Goal: Task Accomplishment & Management: Manage account settings

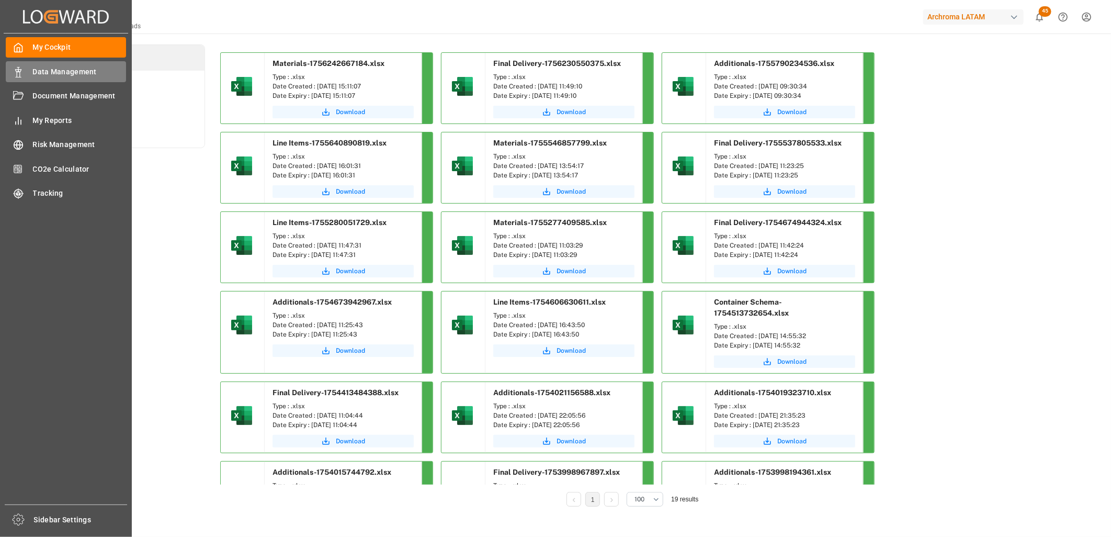
click at [25, 73] on div "Data Management Data Management" at bounding box center [66, 71] width 120 height 20
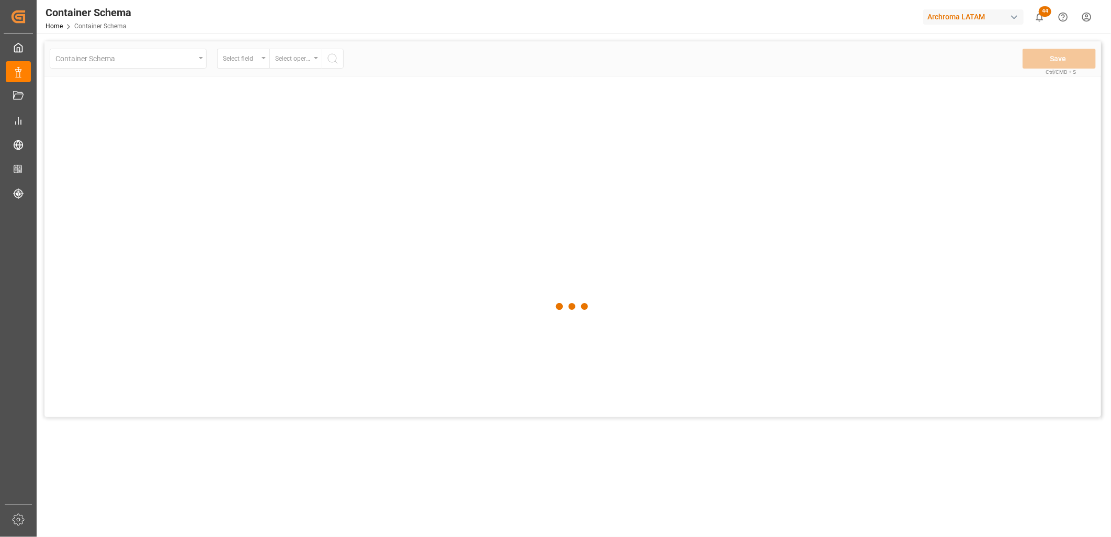
click at [83, 72] on div at bounding box center [572, 306] width 1056 height 530
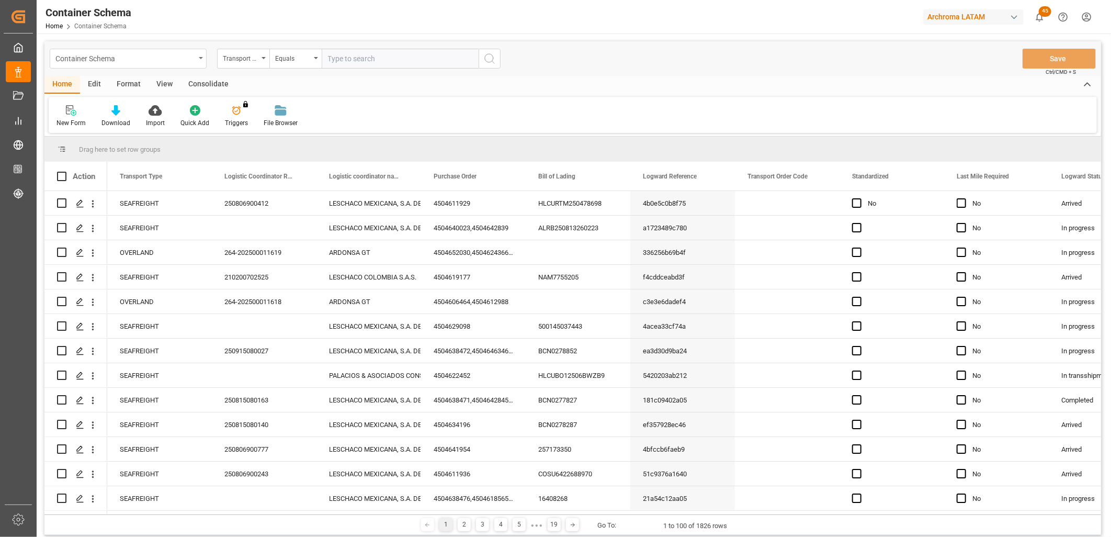
click at [199, 58] on div "Container Schema" at bounding box center [128, 59] width 157 height 20
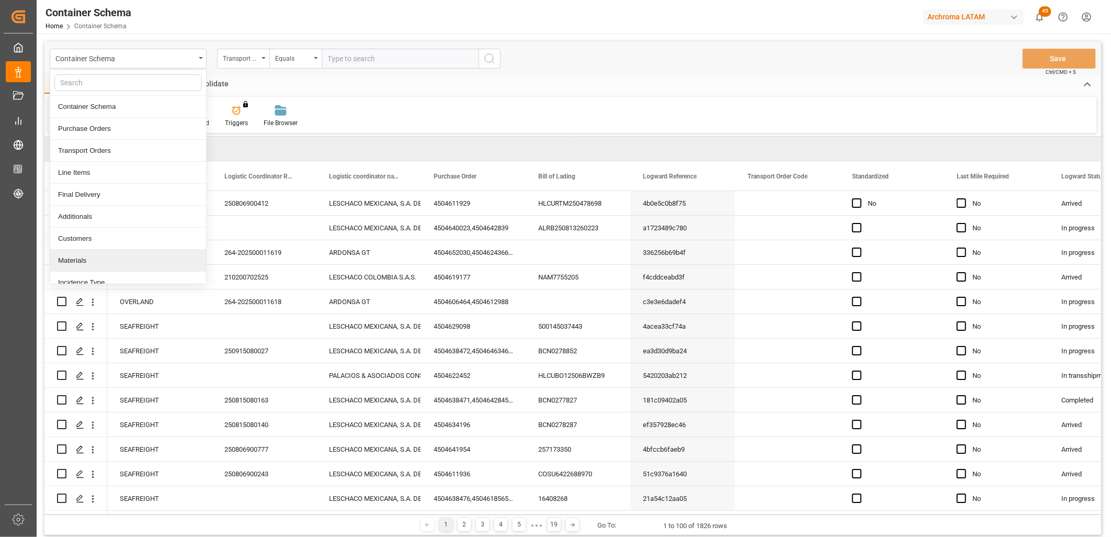
click at [85, 259] on div "Materials" at bounding box center [128, 260] width 156 height 22
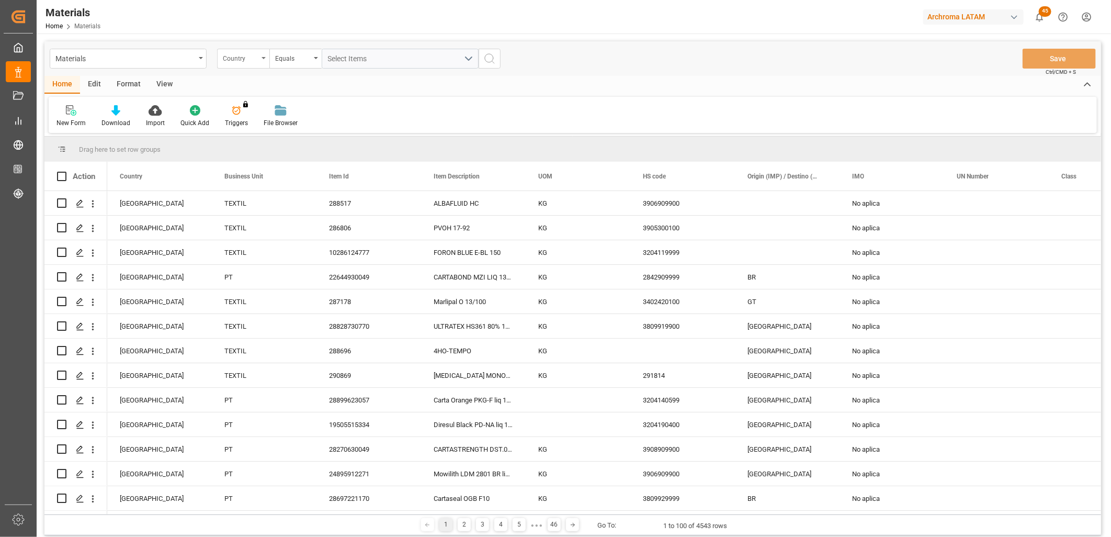
click at [253, 56] on div "Country" at bounding box center [241, 57] width 36 height 12
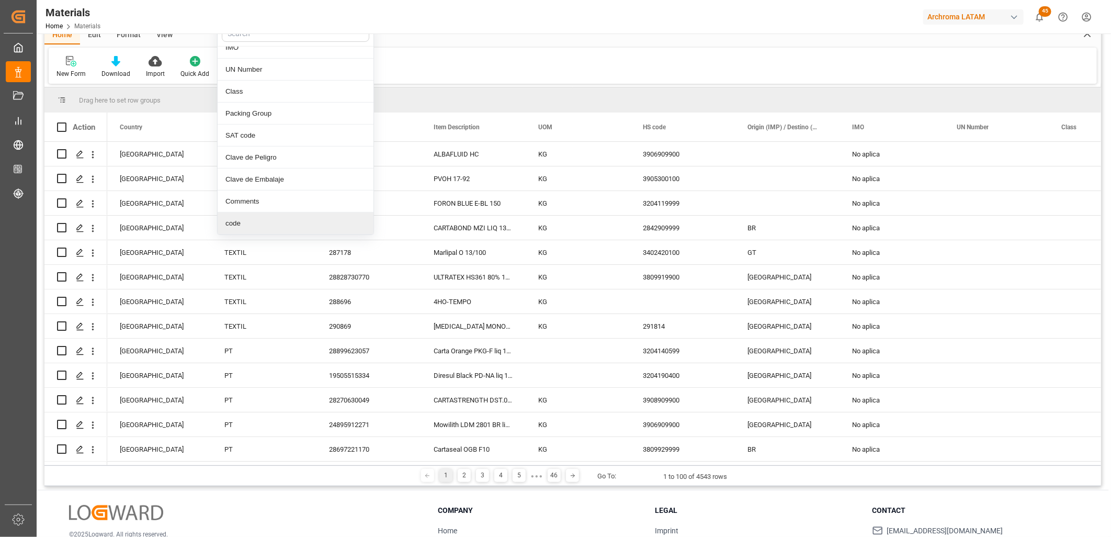
scroll to position [121, 0]
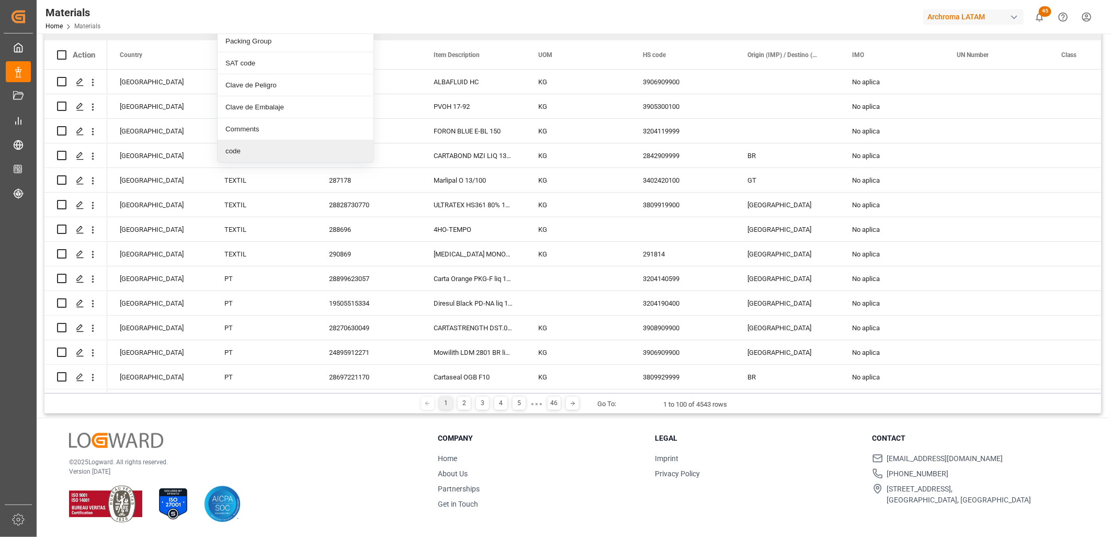
click at [249, 154] on div "code" at bounding box center [296, 151] width 156 height 22
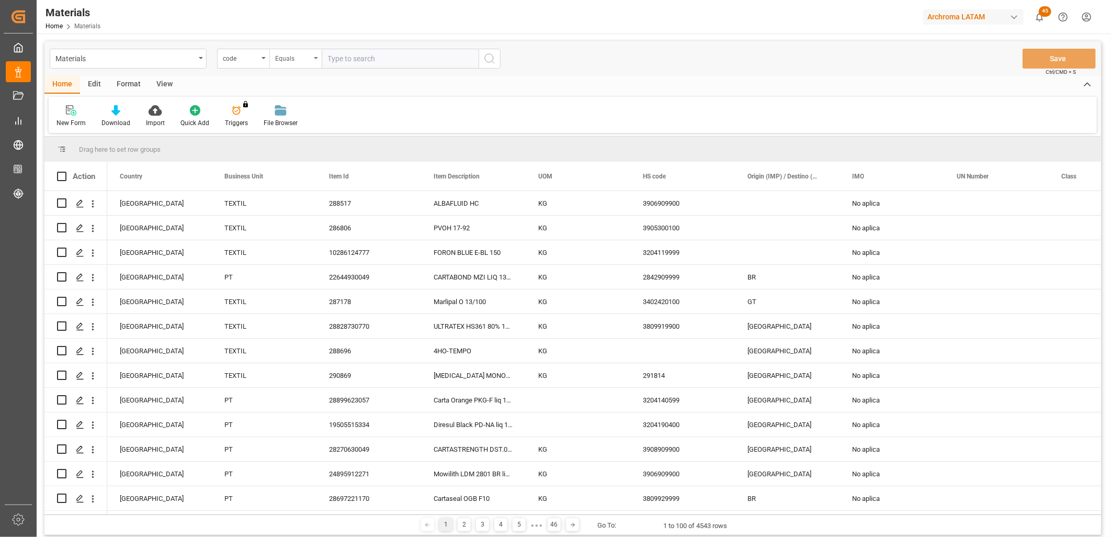
click at [296, 60] on div "Equals" at bounding box center [293, 57] width 36 height 12
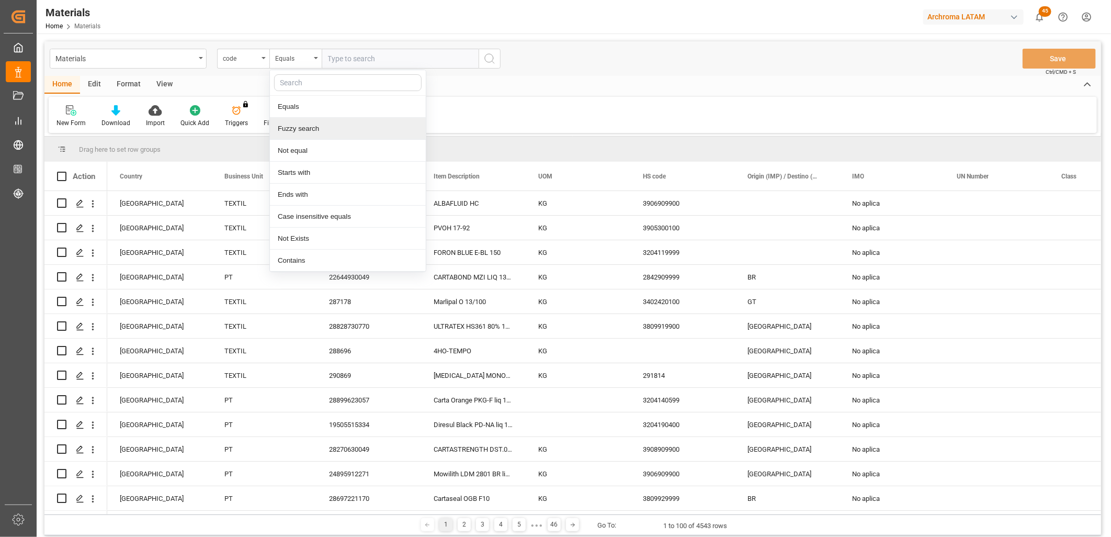
click at [301, 129] on div "Fuzzy search" at bounding box center [348, 129] width 156 height 22
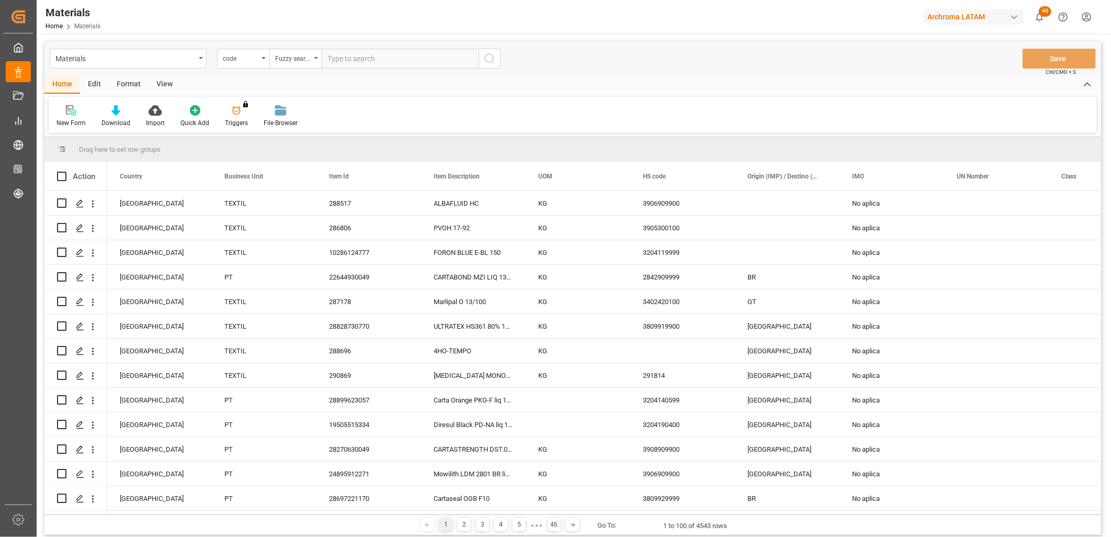
paste input "3b9450941f56"
type input "3b9450941f56"
click at [487, 60] on icon "search button" at bounding box center [489, 58] width 13 height 13
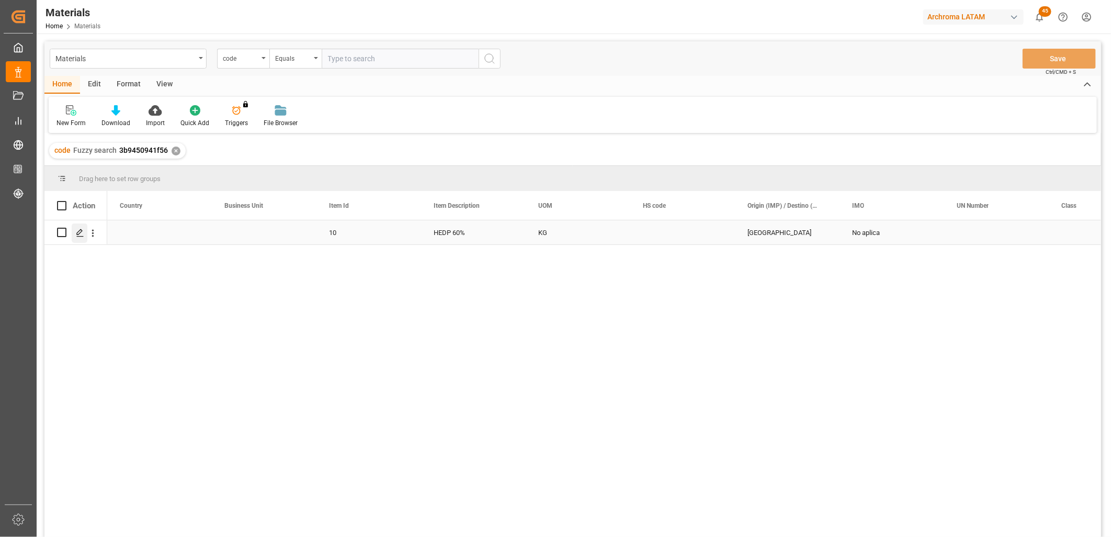
click at [79, 234] on icon "Press SPACE to select this row." at bounding box center [80, 233] width 8 height 8
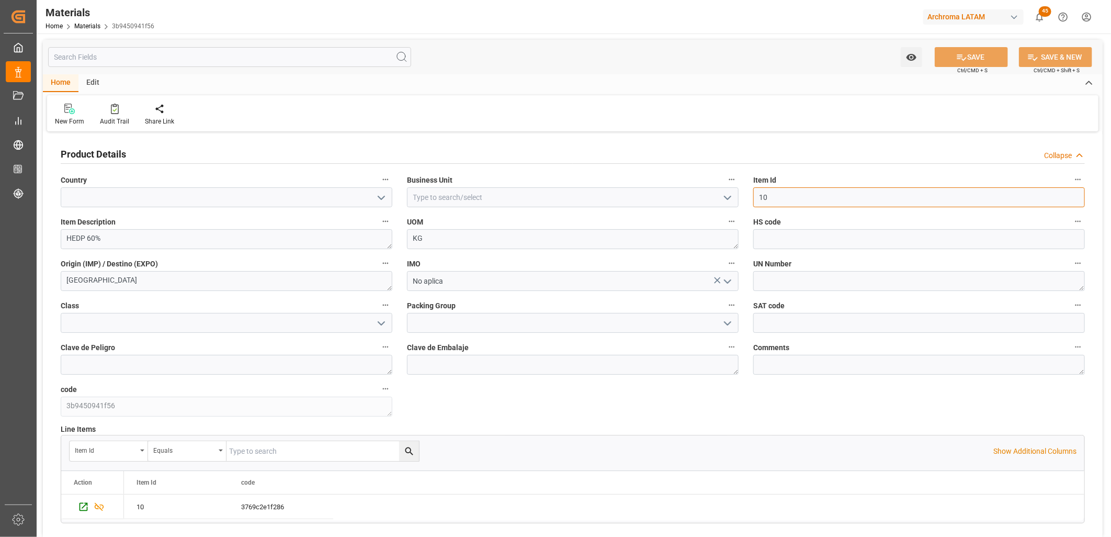
drag, startPoint x: 771, startPoint y: 199, endPoint x: 743, endPoint y: 193, distance: 28.2
click at [743, 193] on div "Product Details Collapse Country Business Unit Item Id 10 Item Description HEDP…" at bounding box center [572, 335] width 1059 height 403
paste input "287141"
type input "287141"
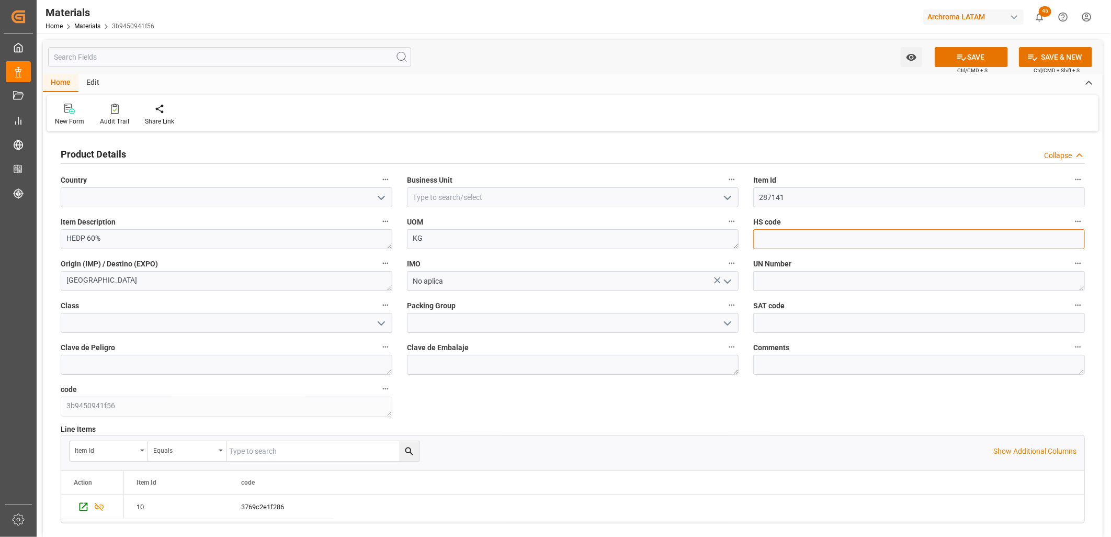
click at [765, 244] on input at bounding box center [919, 239] width 332 height 20
paste input "2931499000"
type input "2931499000"
click at [102, 281] on textarea "[GEOGRAPHIC_DATA]" at bounding box center [227, 281] width 332 height 20
drag, startPoint x: 123, startPoint y: 281, endPoint x: 44, endPoint y: 277, distance: 79.6
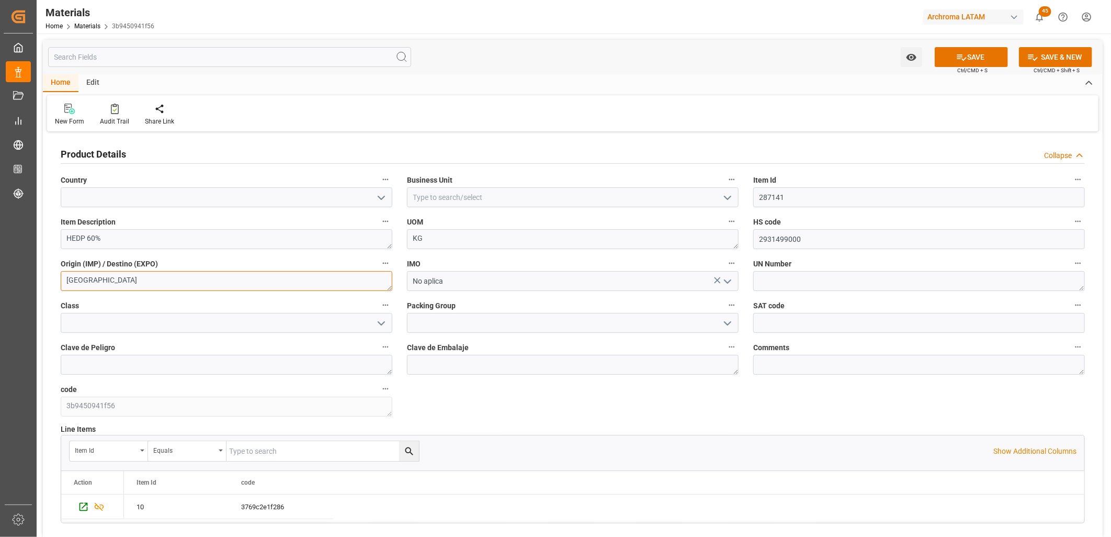
click at [44, 277] on div "Product Details Collapse Country Business Unit Item Id 287141 Item Description …" at bounding box center [572, 335] width 1059 height 403
type textarea "[GEOGRAPHIC_DATA]"
click at [727, 280] on icon "open menu" at bounding box center [727, 281] width 13 height 13
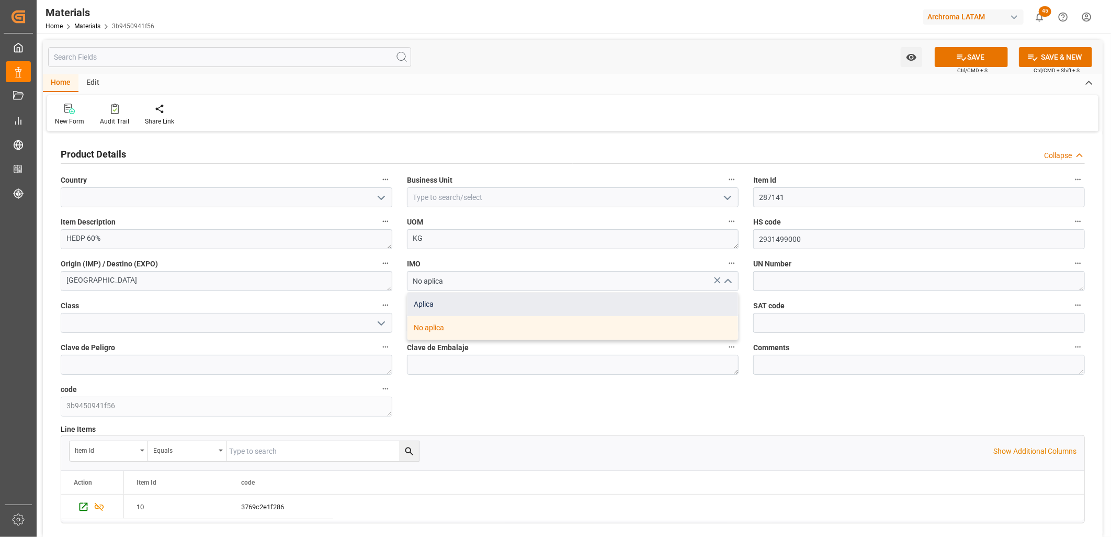
click at [467, 304] on div "Aplica" at bounding box center [572, 304] width 330 height 24
type input "Aplica"
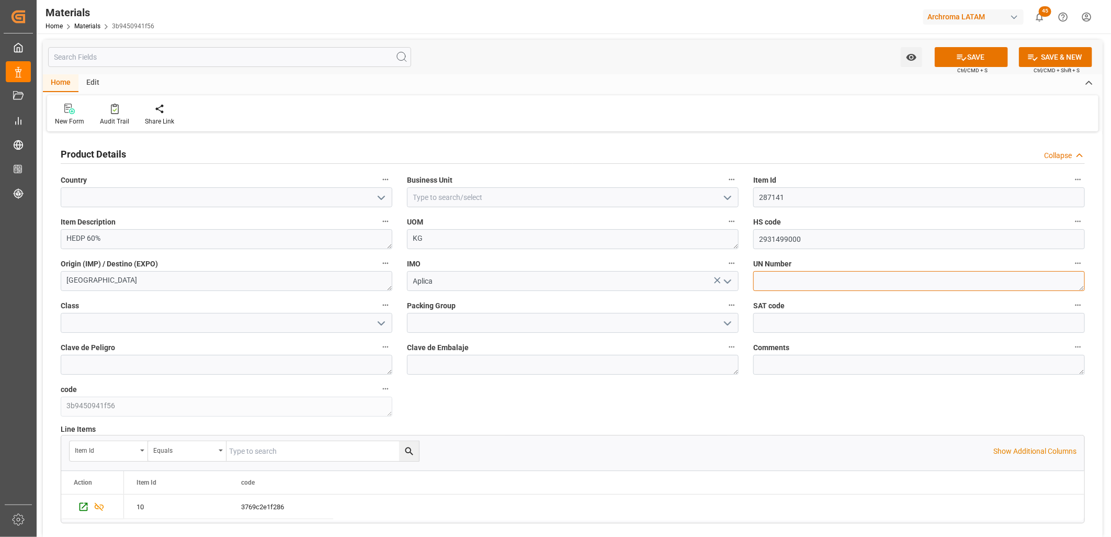
click at [778, 280] on textarea at bounding box center [919, 281] width 332 height 20
paste textarea "3265"
click at [756, 283] on textarea "3265" at bounding box center [919, 281] width 332 height 20
click at [827, 279] on textarea "3265" at bounding box center [919, 281] width 332 height 20
type textarea "3265"
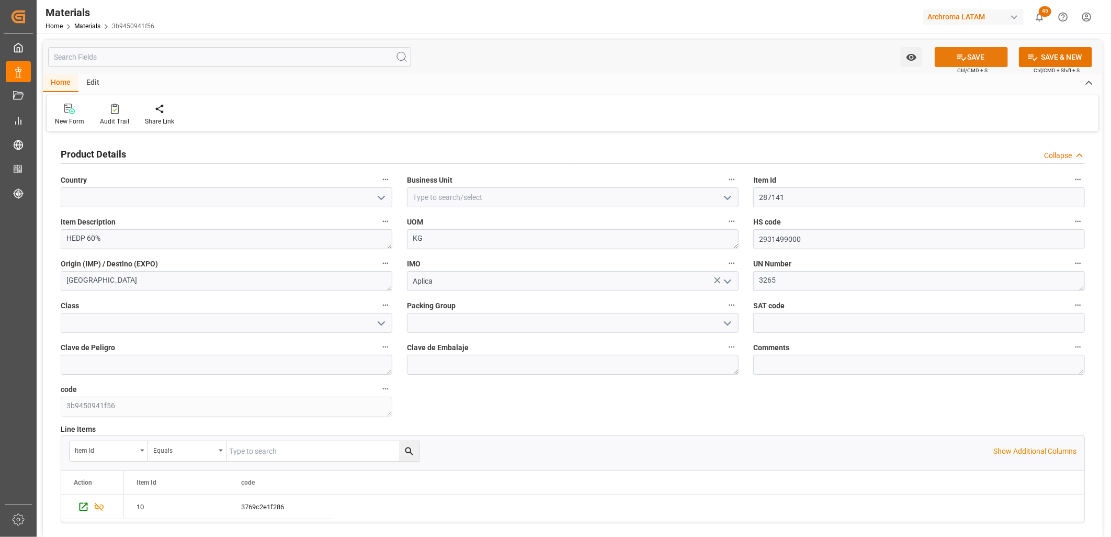
click at [977, 60] on button "SAVE" at bounding box center [970, 57] width 73 height 20
click at [728, 197] on icon "open menu" at bounding box center [727, 197] width 13 height 13
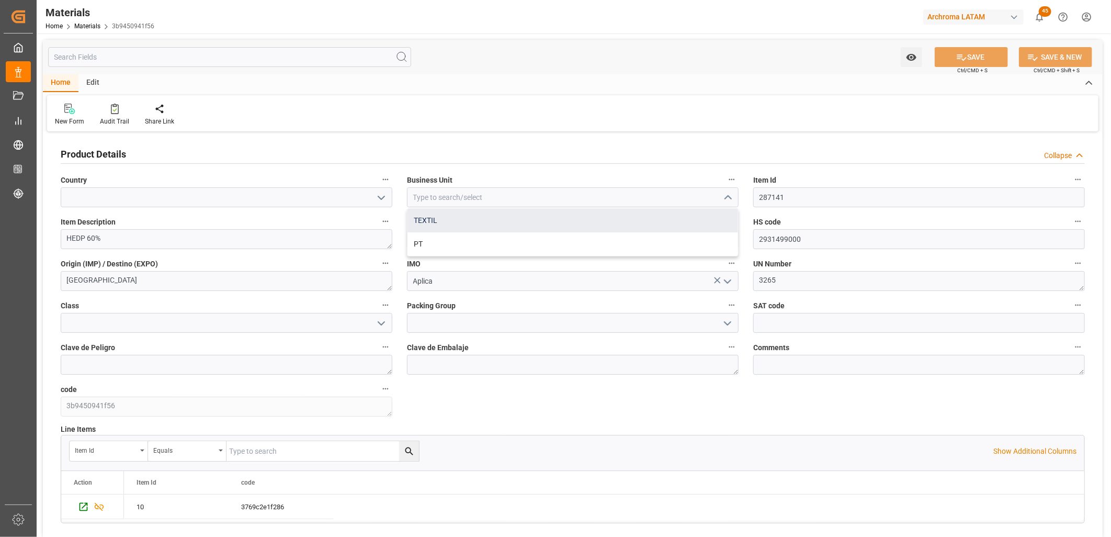
click at [573, 225] on div "TEXTIL" at bounding box center [572, 221] width 330 height 24
type input "TEXTIL"
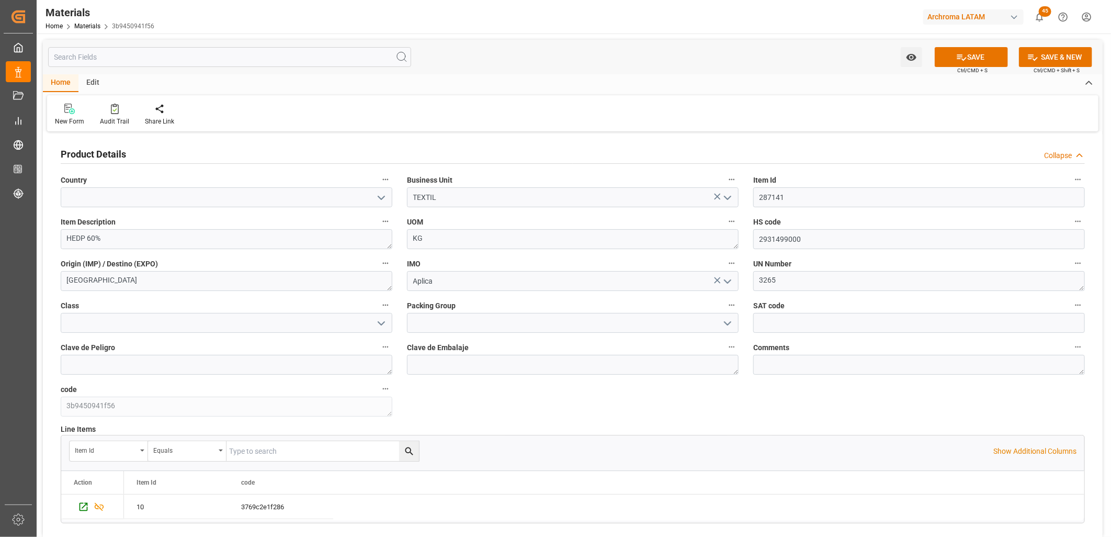
click at [384, 196] on polyline "open menu" at bounding box center [381, 197] width 6 height 3
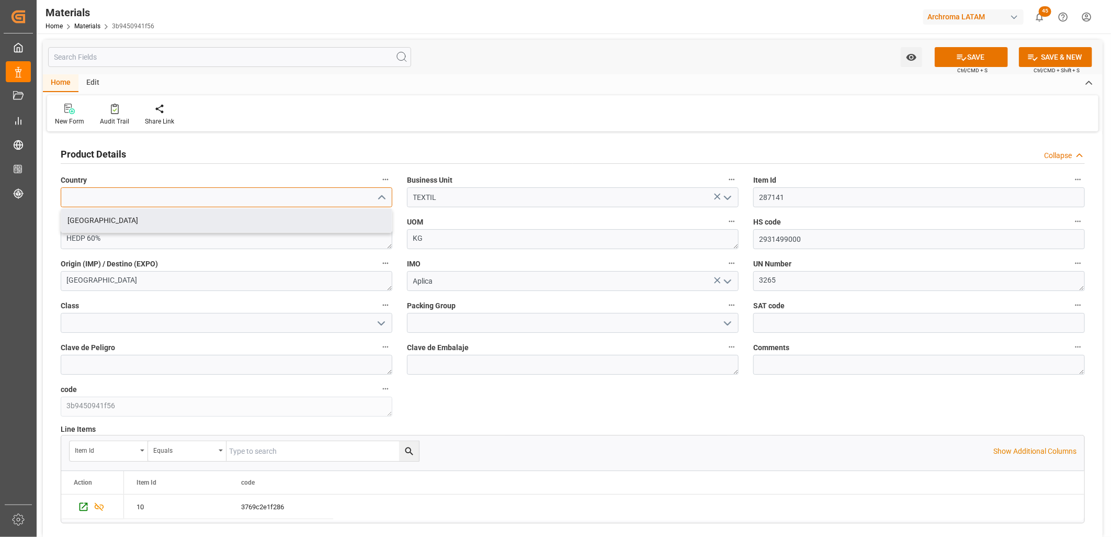
click at [108, 192] on input at bounding box center [227, 197] width 332 height 20
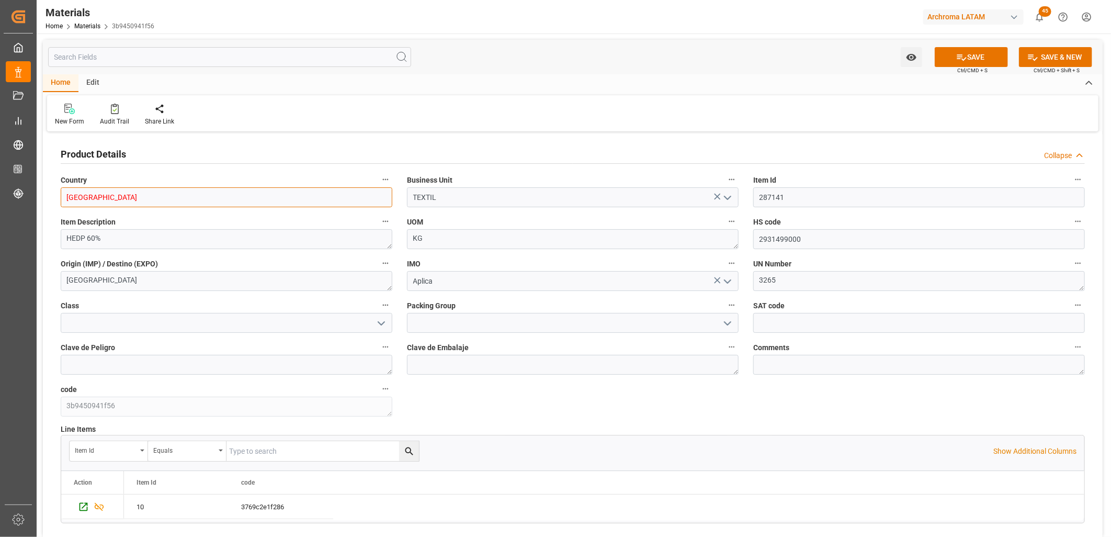
type input "[GEOGRAPHIC_DATA]"
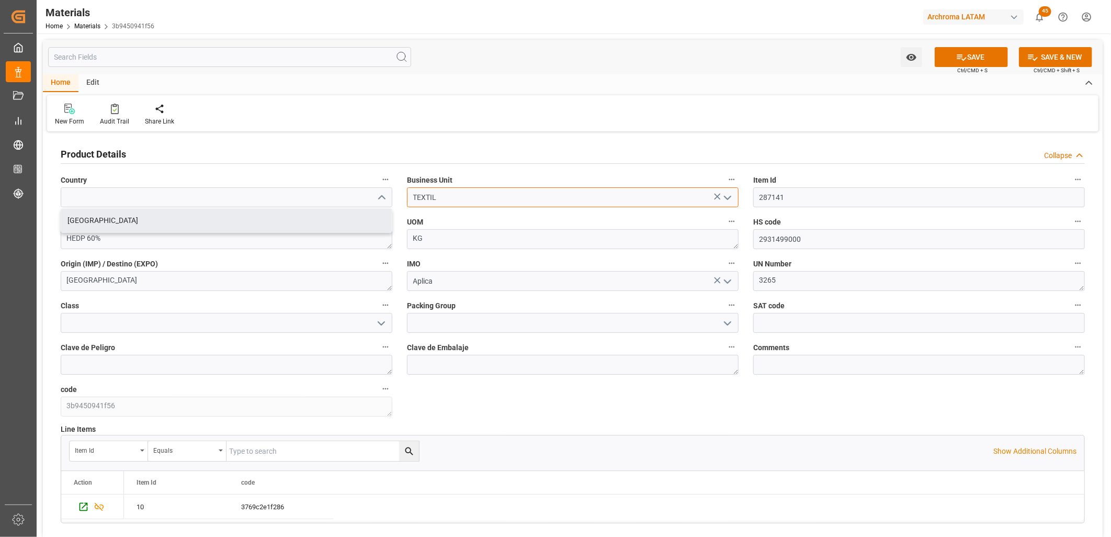
click at [454, 197] on input "TEXTIL" at bounding box center [573, 197] width 332 height 20
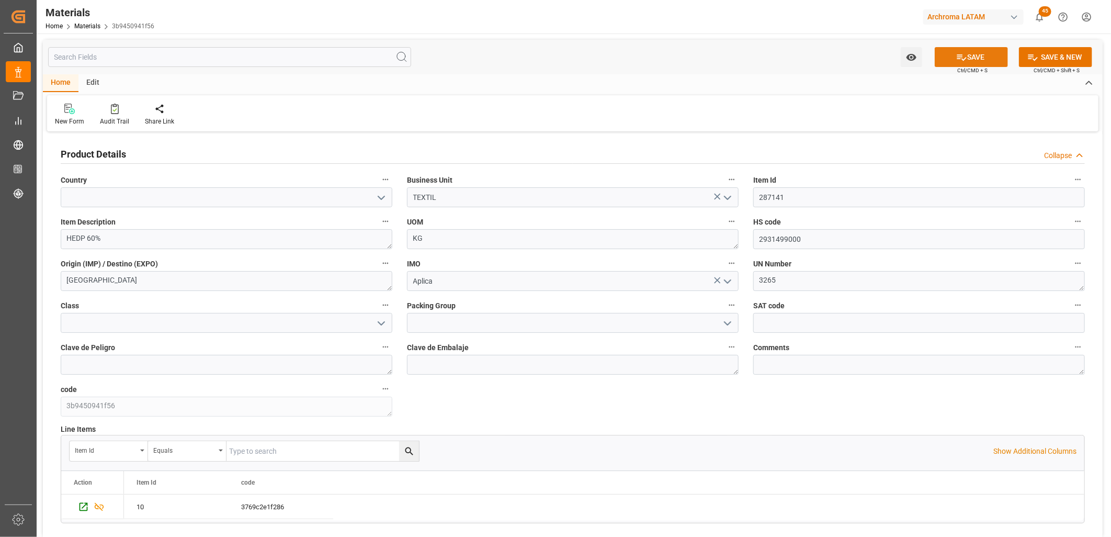
click at [979, 59] on button "SAVE" at bounding box center [970, 57] width 73 height 20
